Goal: Task Accomplishment & Management: Complete application form

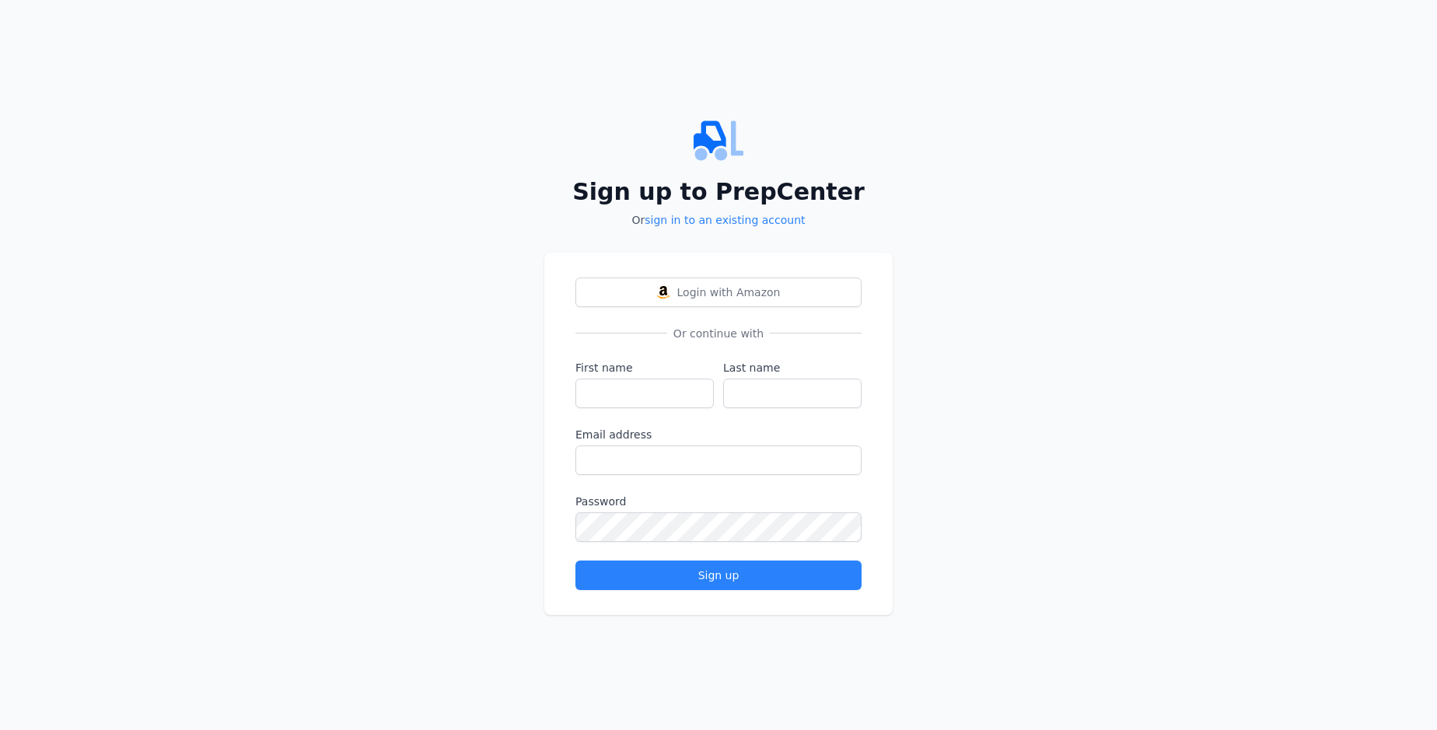
click at [645, 393] on input "First name" at bounding box center [645, 394] width 138 height 30
type input "[PERSON_NAME]"
click at [793, 393] on input "Last name" at bounding box center [792, 394] width 138 height 30
type input "Mante"
click at [719, 460] on input "Email address" at bounding box center [719, 461] width 286 height 30
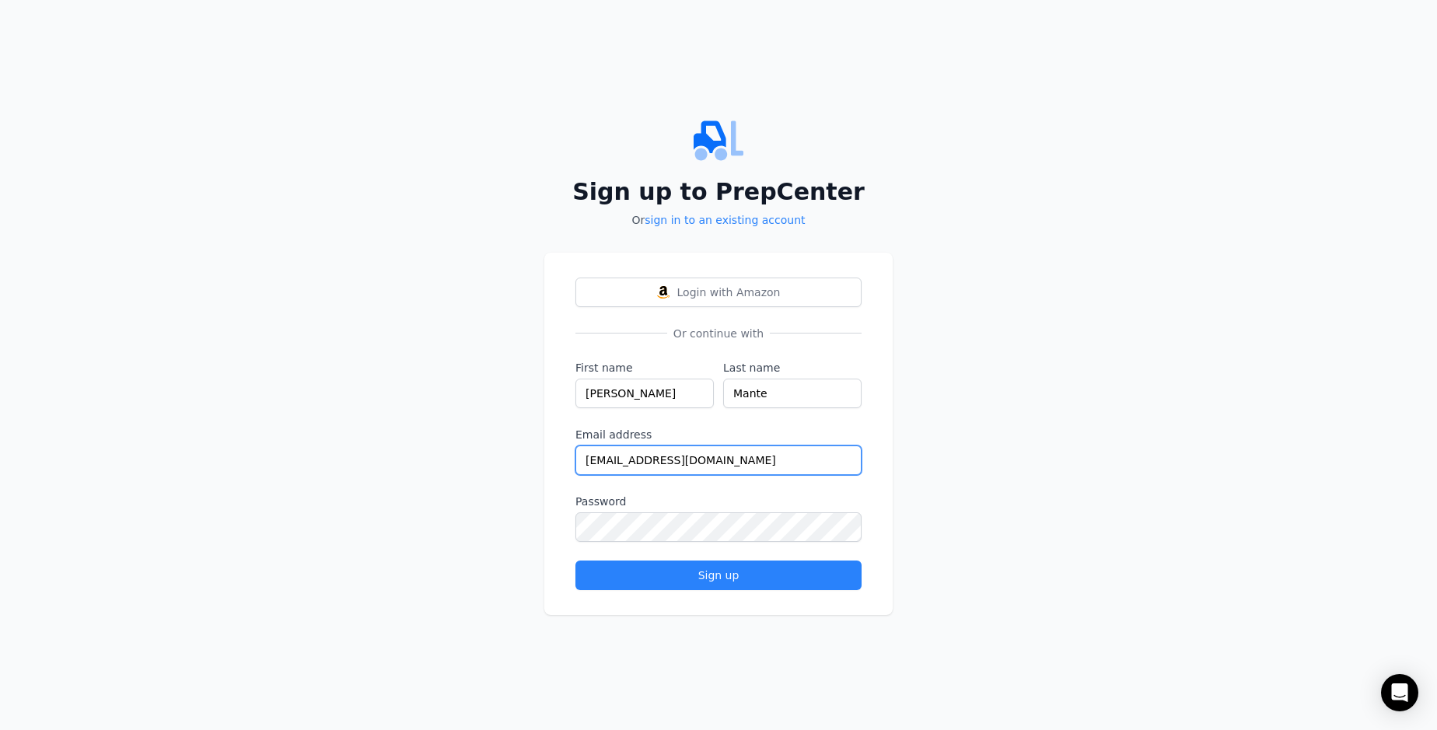
type input "[EMAIL_ADDRESS][DOMAIN_NAME]"
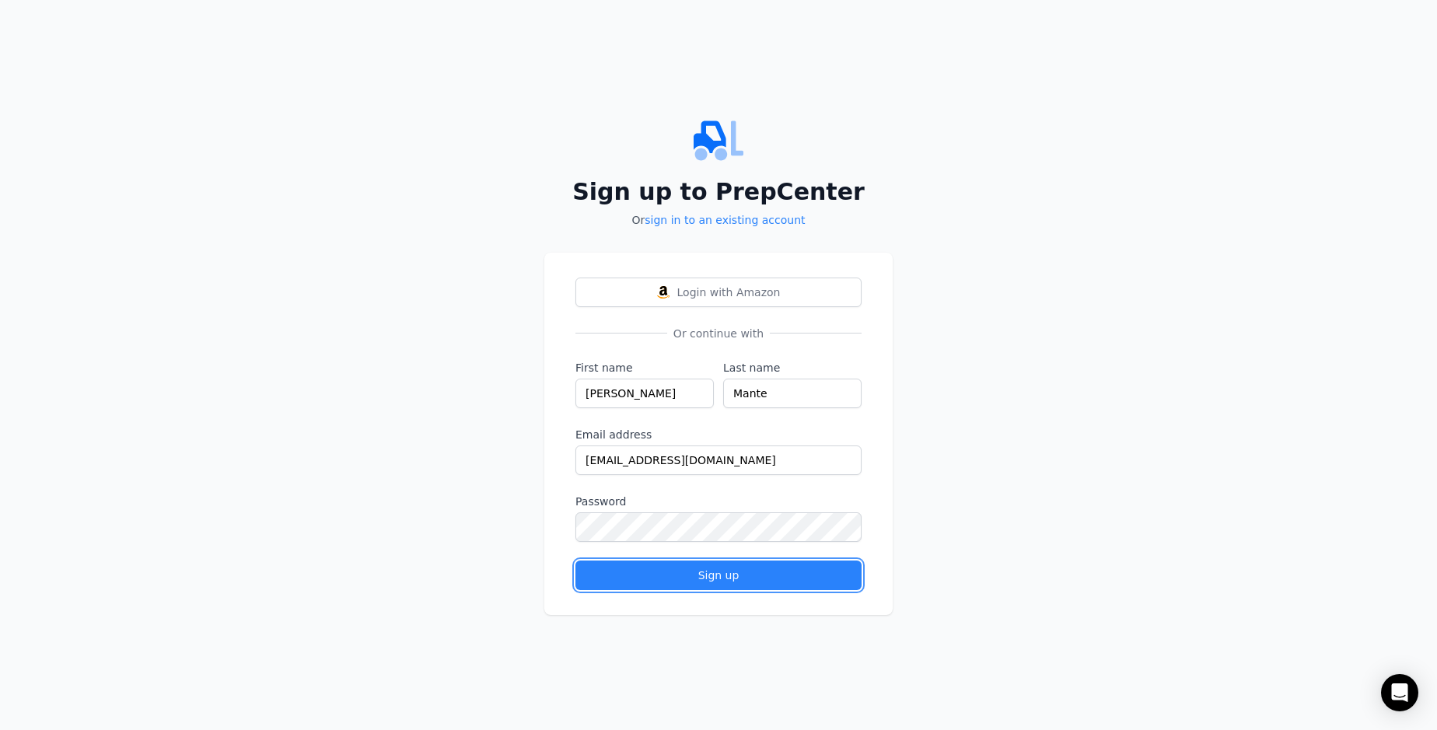
click at [719, 575] on div "Sign up" at bounding box center [719, 576] width 260 height 16
